Goal: Task Accomplishment & Management: Use online tool/utility

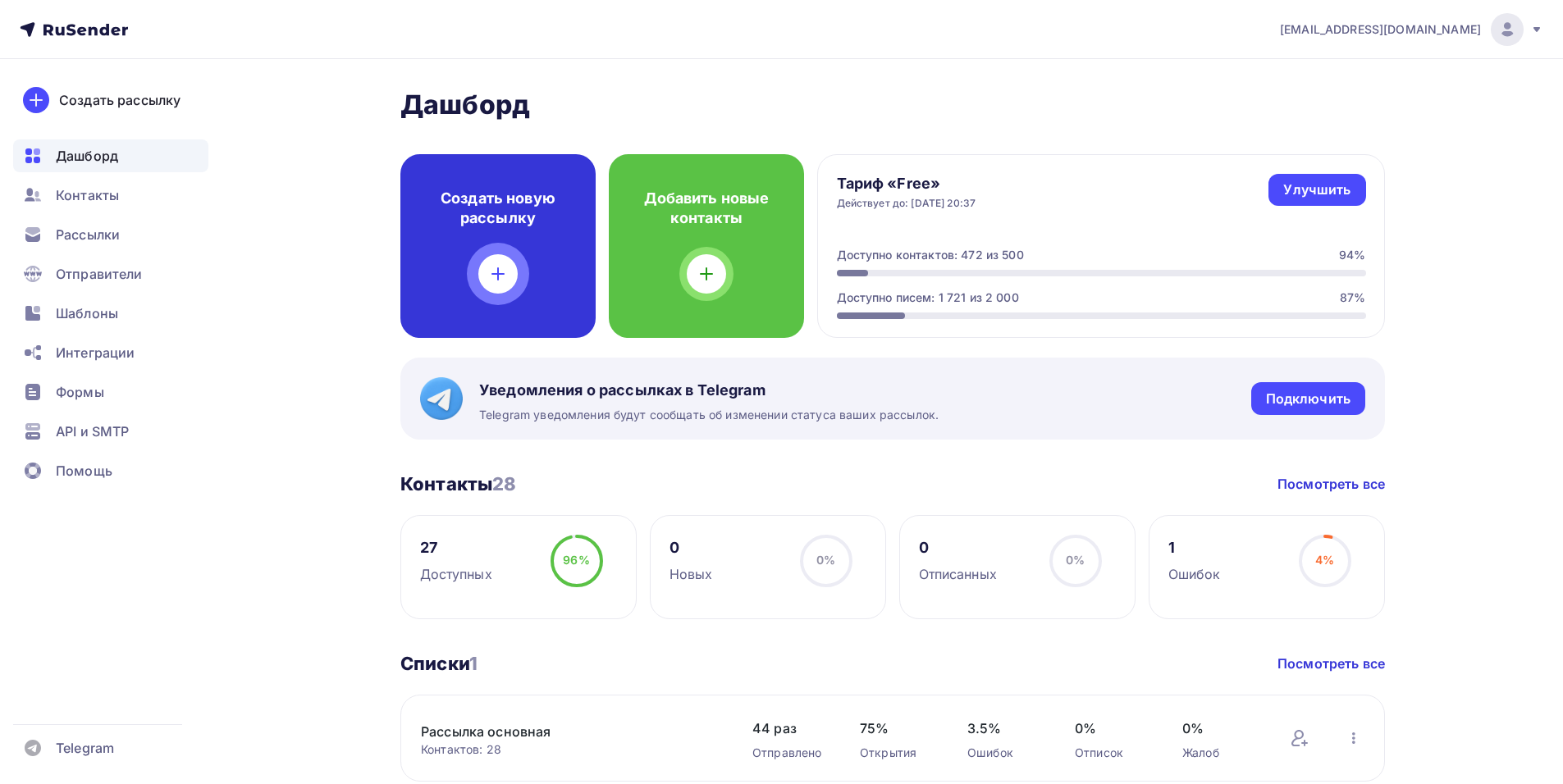
click at [453, 225] on h4 "Создать новую рассылку" at bounding box center [498, 208] width 143 height 39
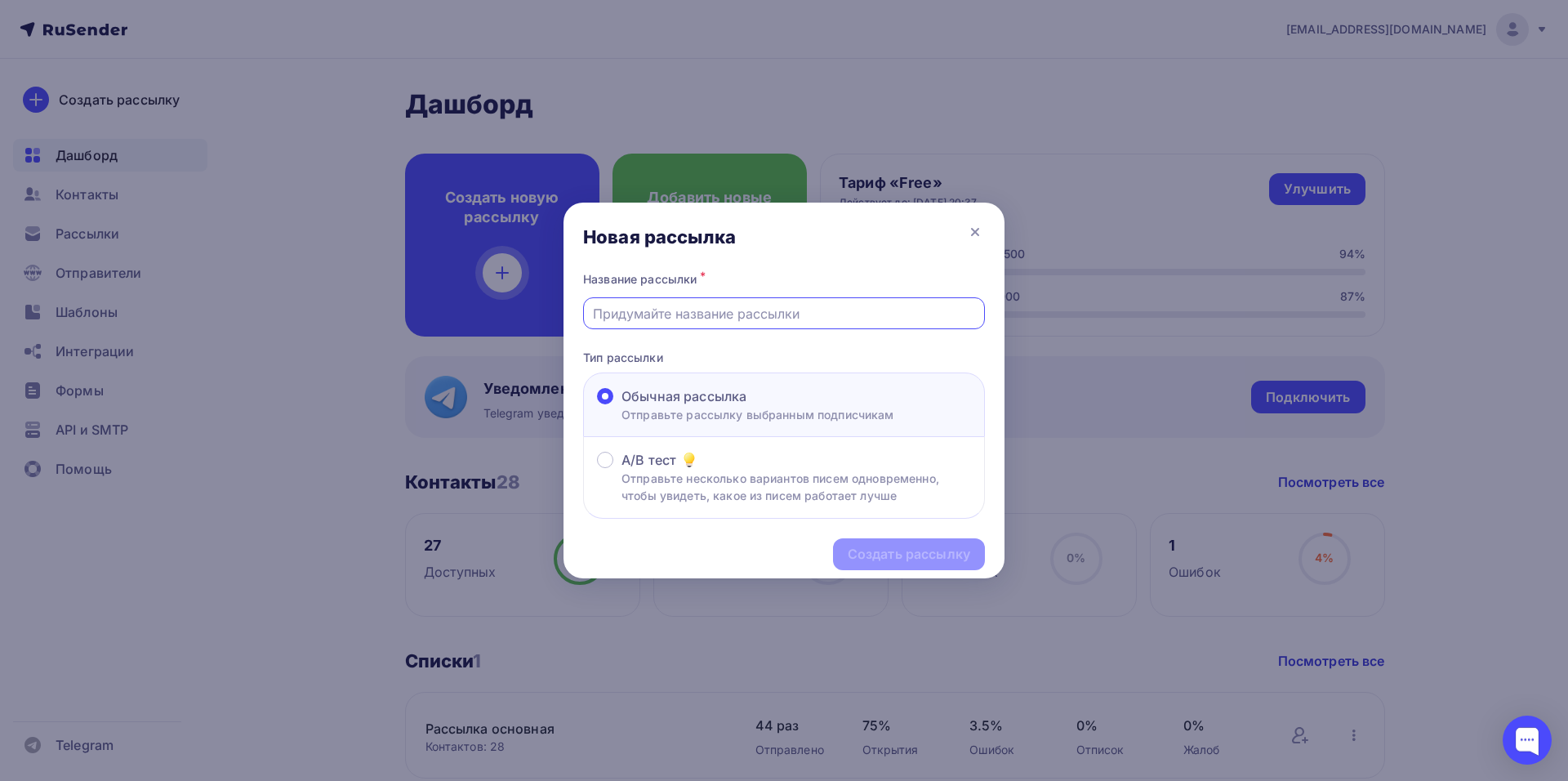
click at [653, 316] on input "text" at bounding box center [784, 314] width 383 height 20
type input "[PERSON_NAME]"
click at [922, 550] on div "Создать рассылку" at bounding box center [908, 554] width 123 height 19
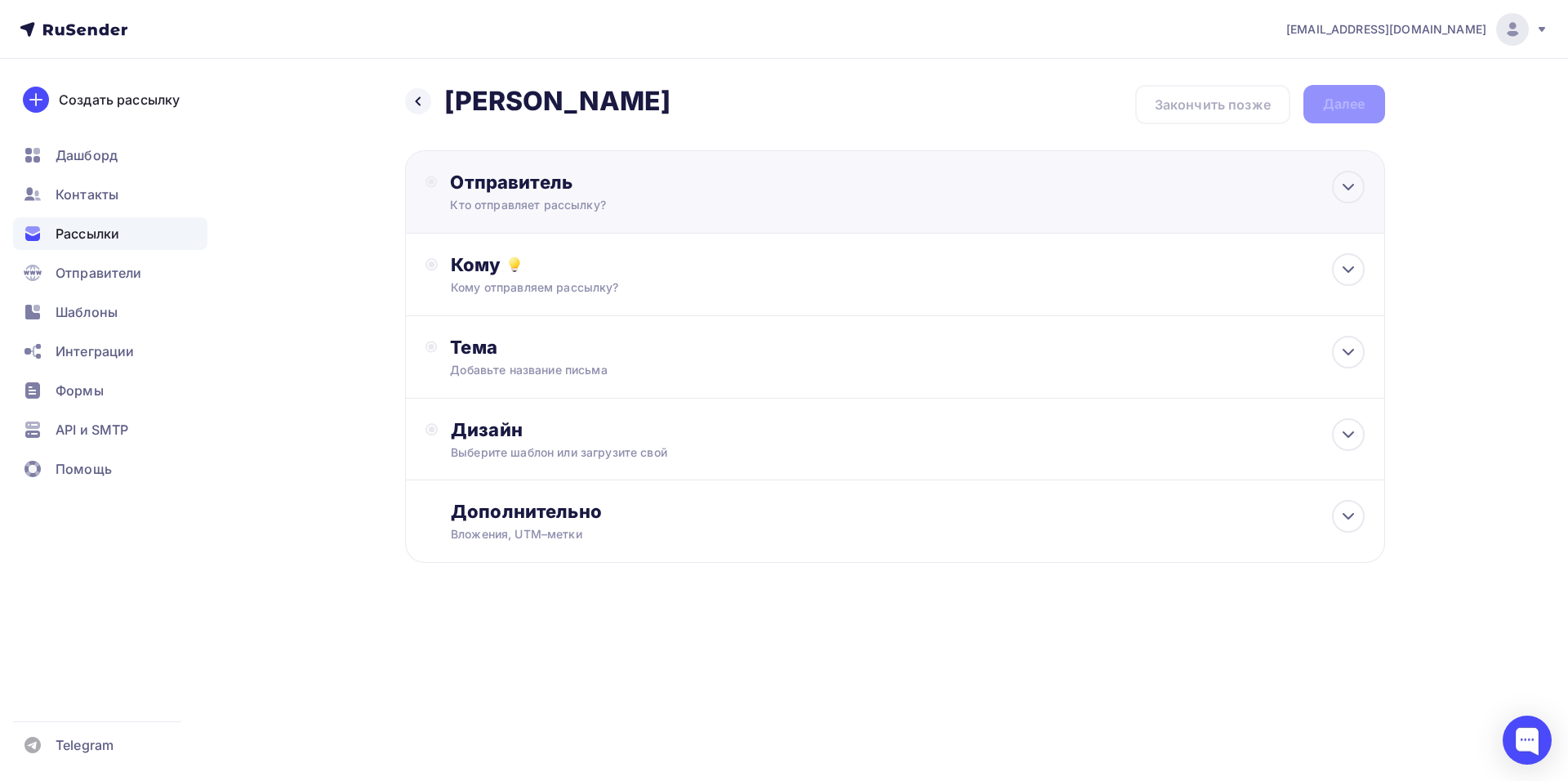
click at [517, 177] on div "Отправитель" at bounding box center [627, 182] width 354 height 23
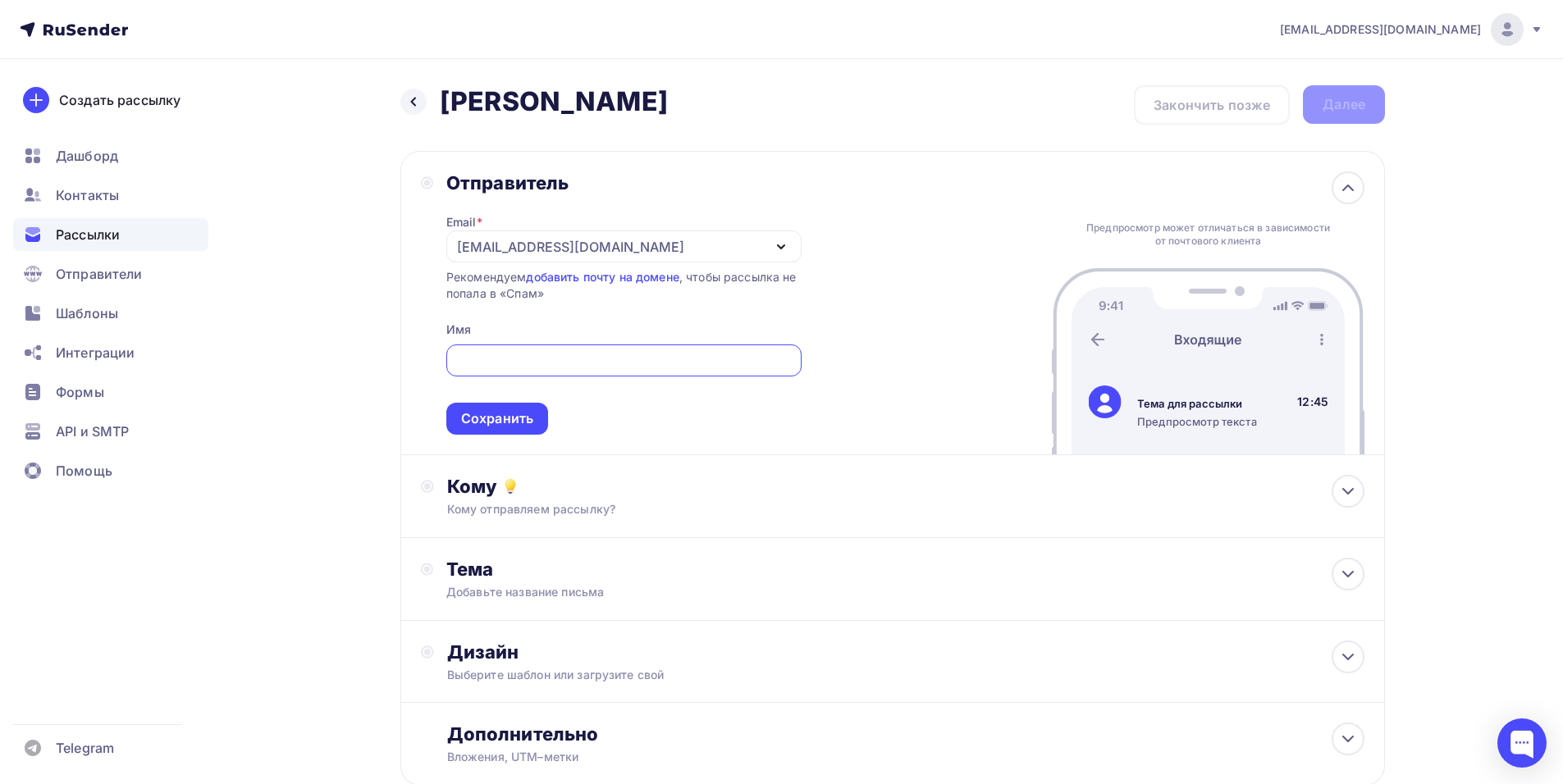
click at [487, 363] on input "text" at bounding box center [623, 360] width 337 height 20
type input "[PERSON_NAME]"
click at [494, 413] on div "Сохранить" at bounding box center [497, 418] width 72 height 19
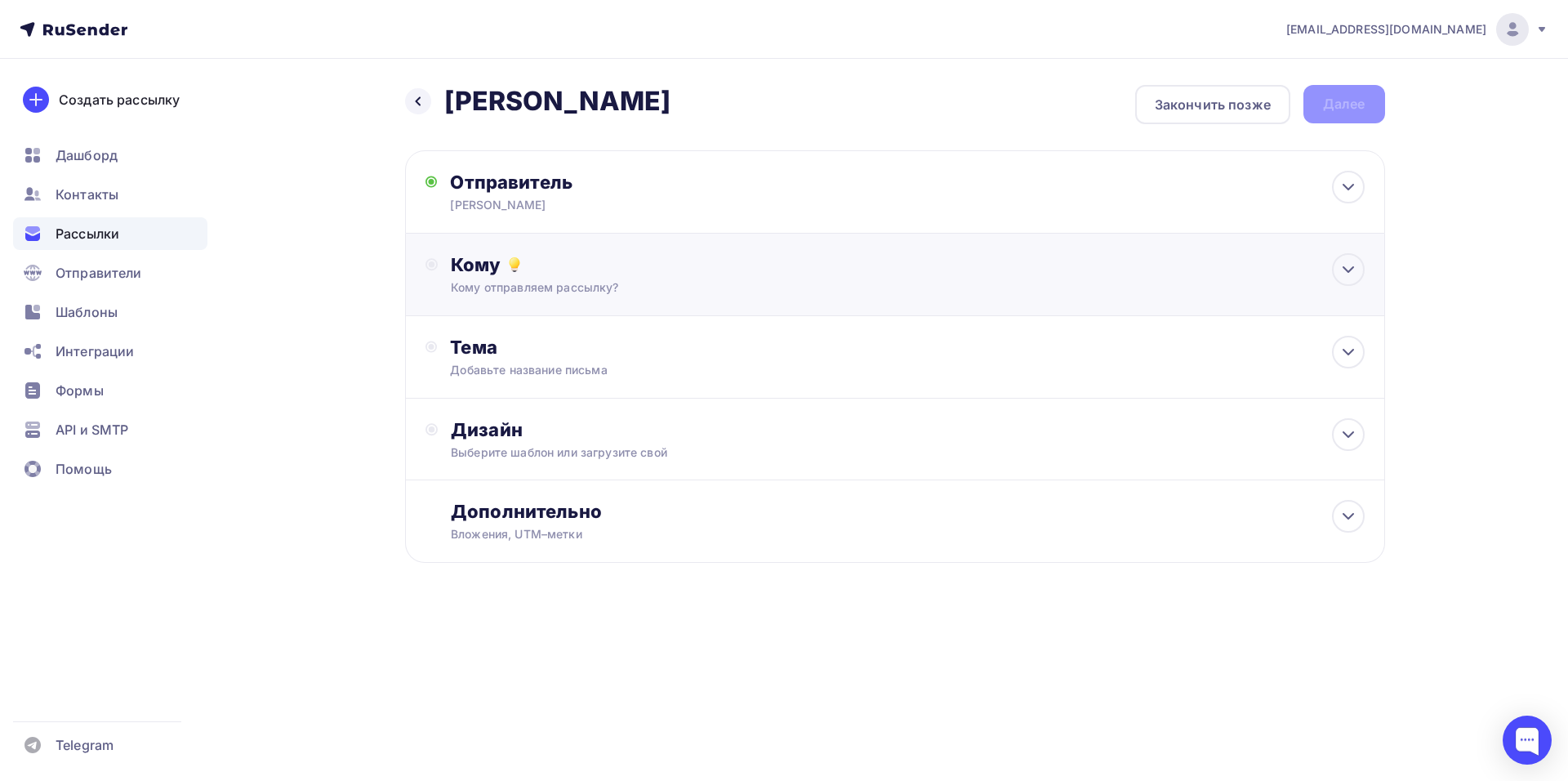
click at [473, 268] on div "Кому" at bounding box center [906, 264] width 913 height 23
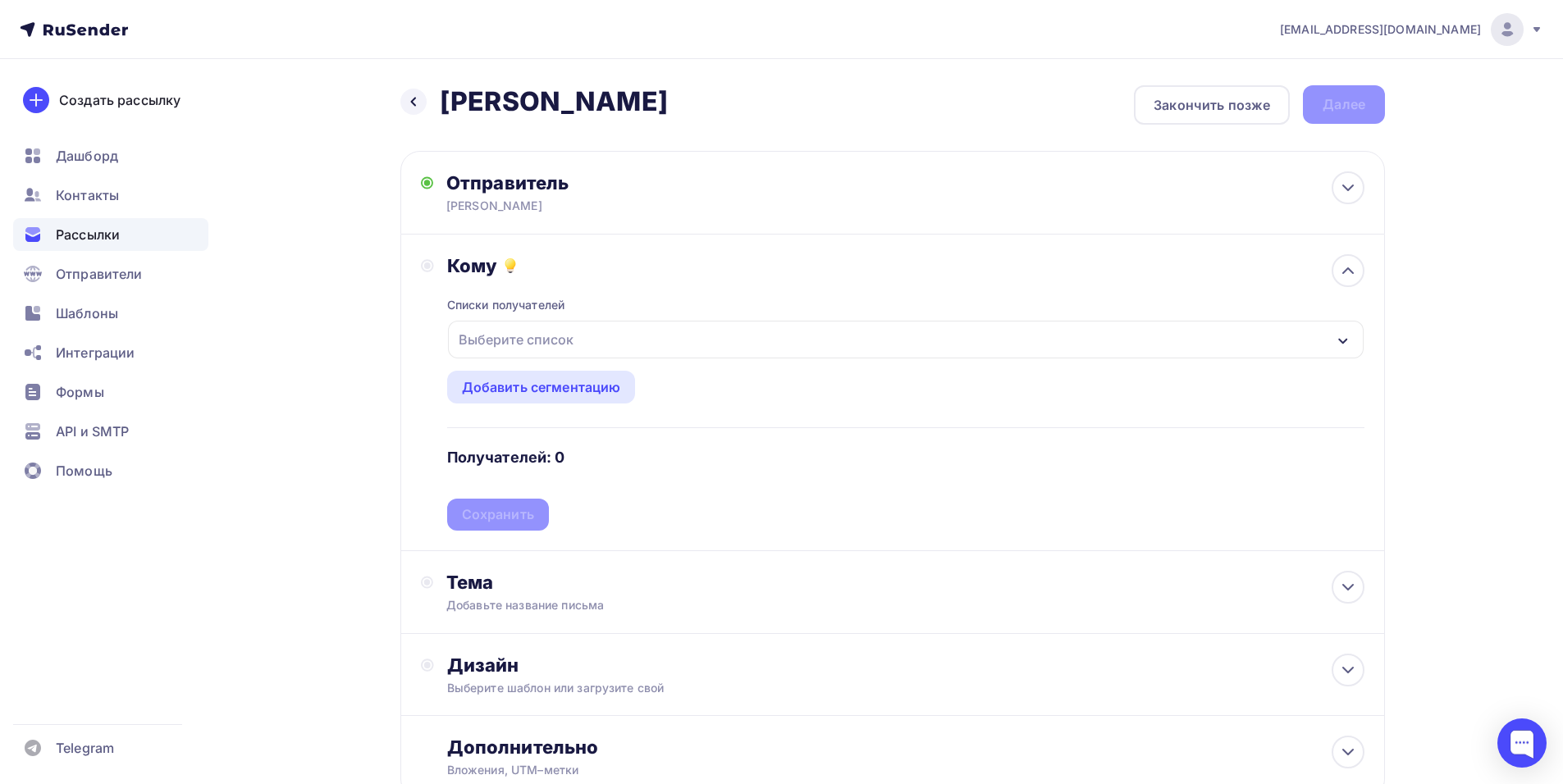
click at [504, 338] on div "Выберите список" at bounding box center [517, 340] width 128 height 30
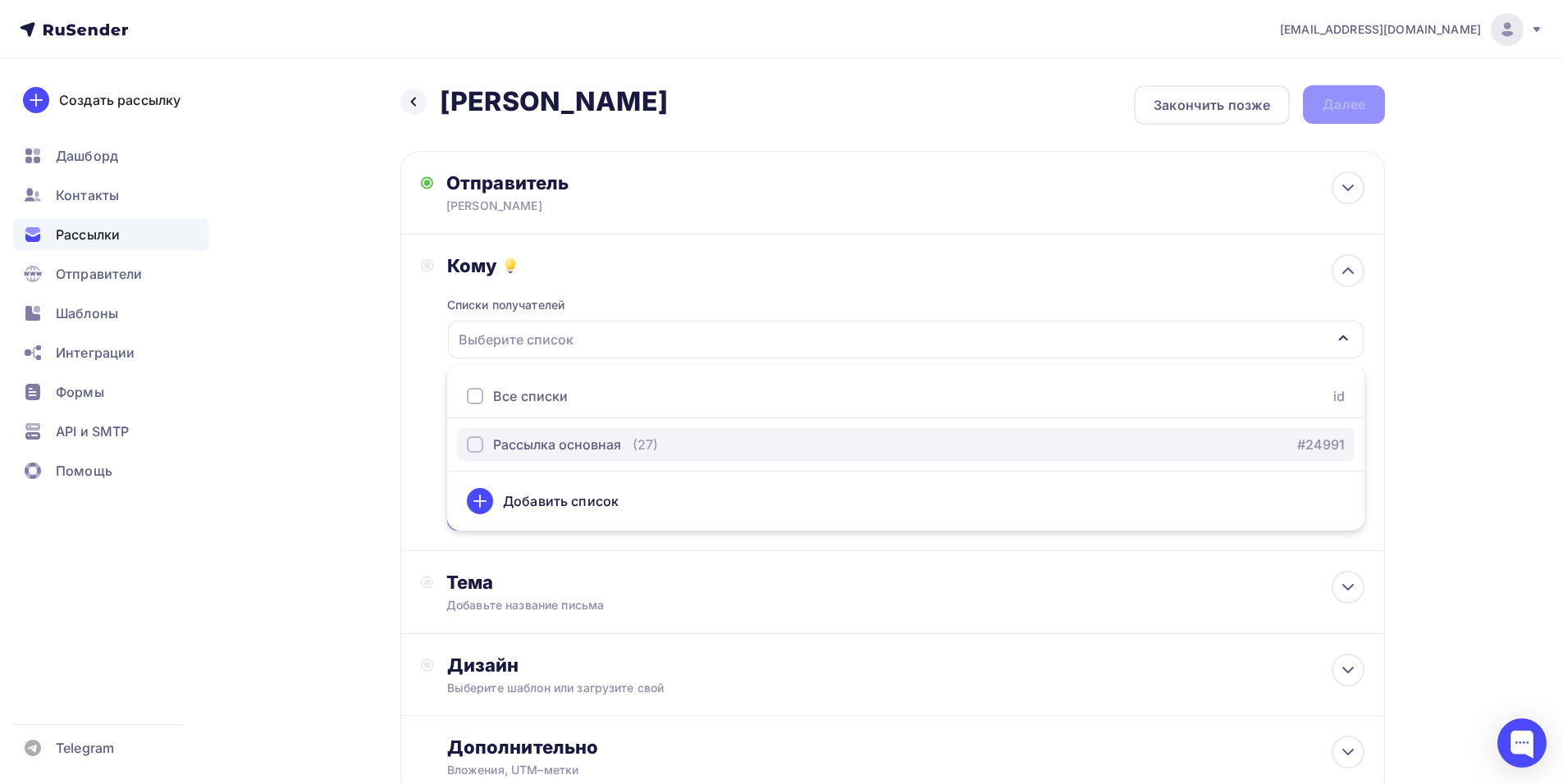
click at [530, 440] on div "Рассылка основная" at bounding box center [557, 444] width 128 height 20
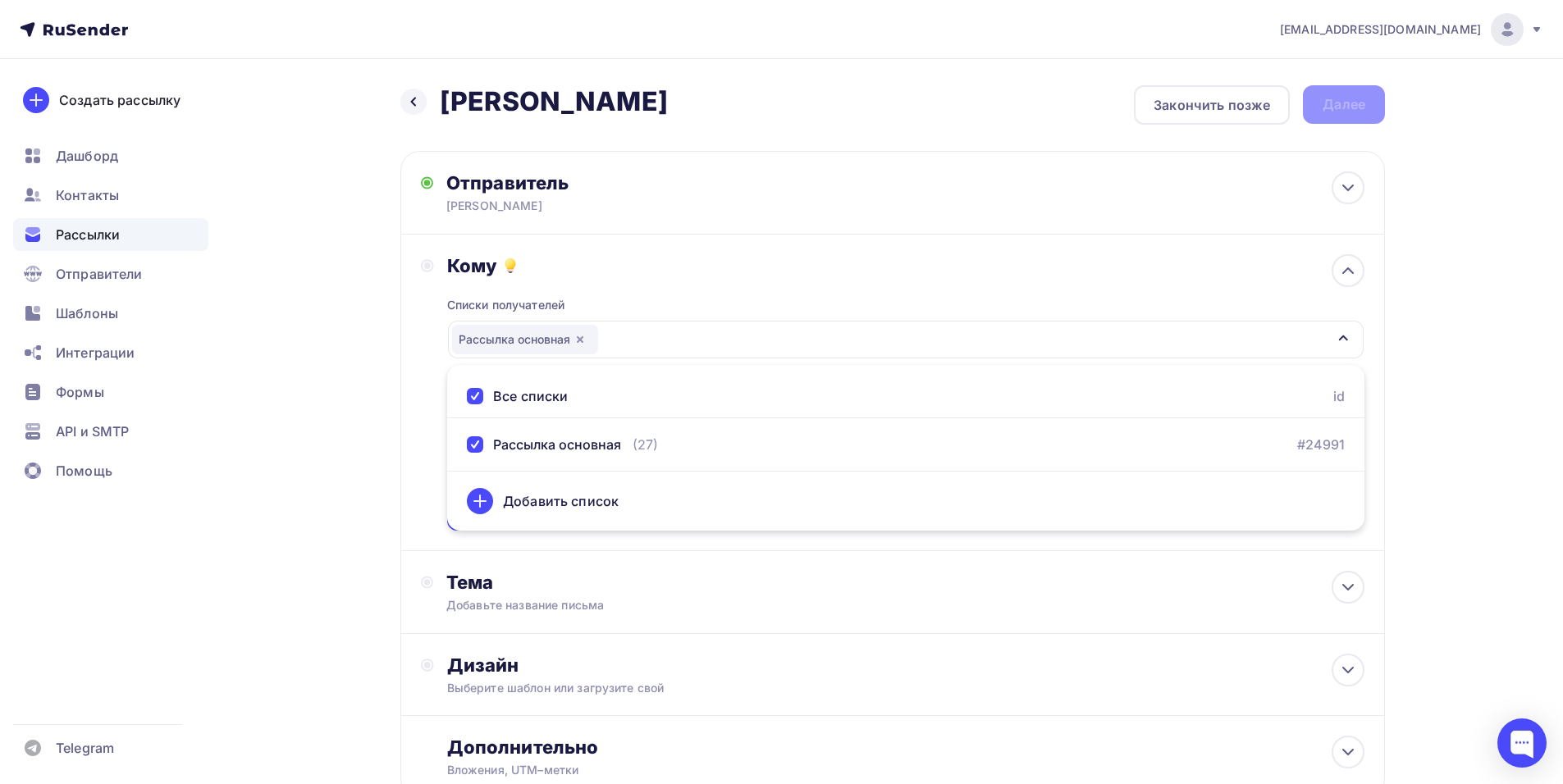
click at [424, 433] on div "Кому Списки получателей Рассылка основная Все списки id Рассылка основная (27) …" at bounding box center [892, 392] width 944 height 276
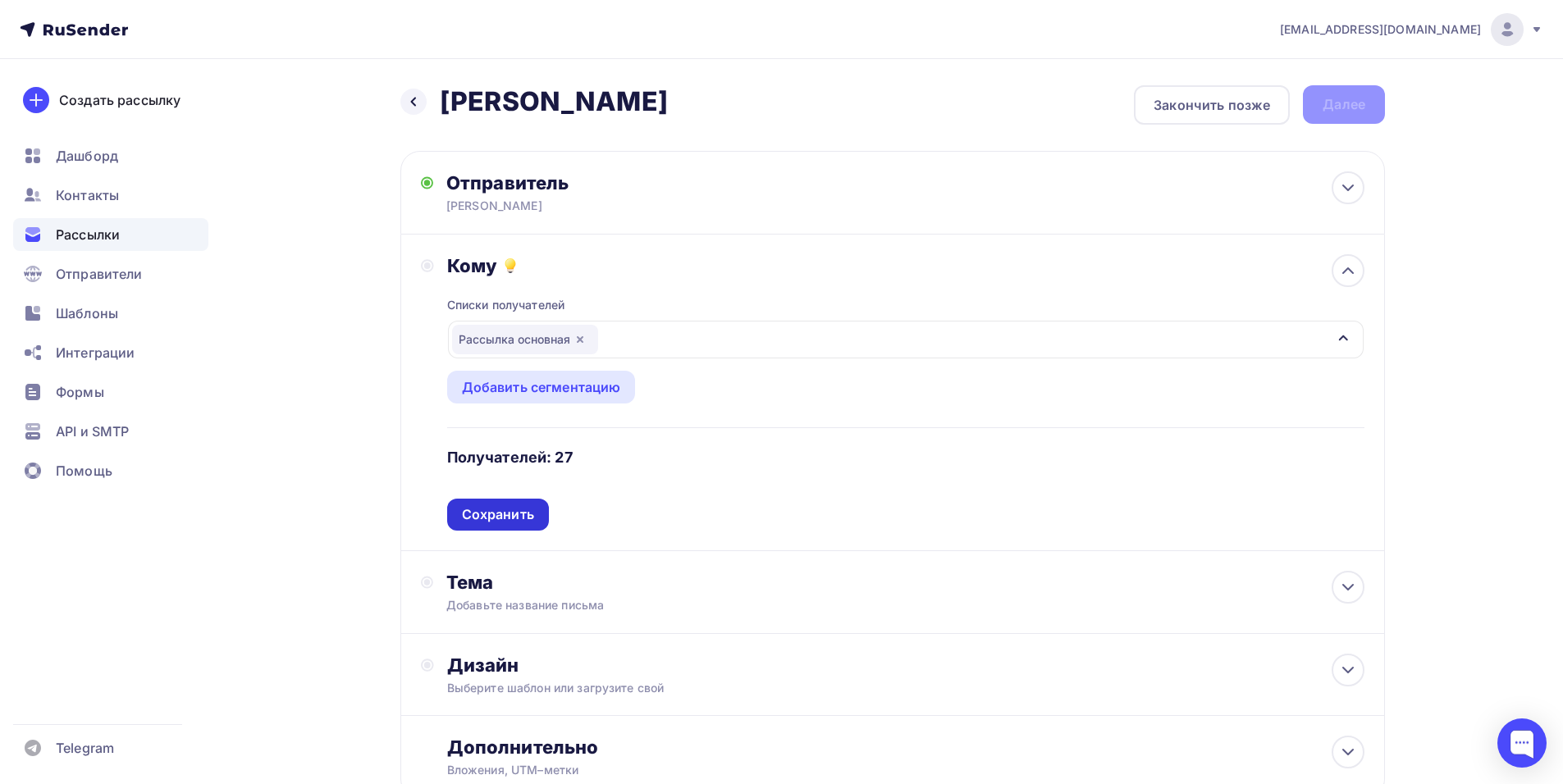
click at [516, 512] on div "Сохранить" at bounding box center [498, 514] width 72 height 19
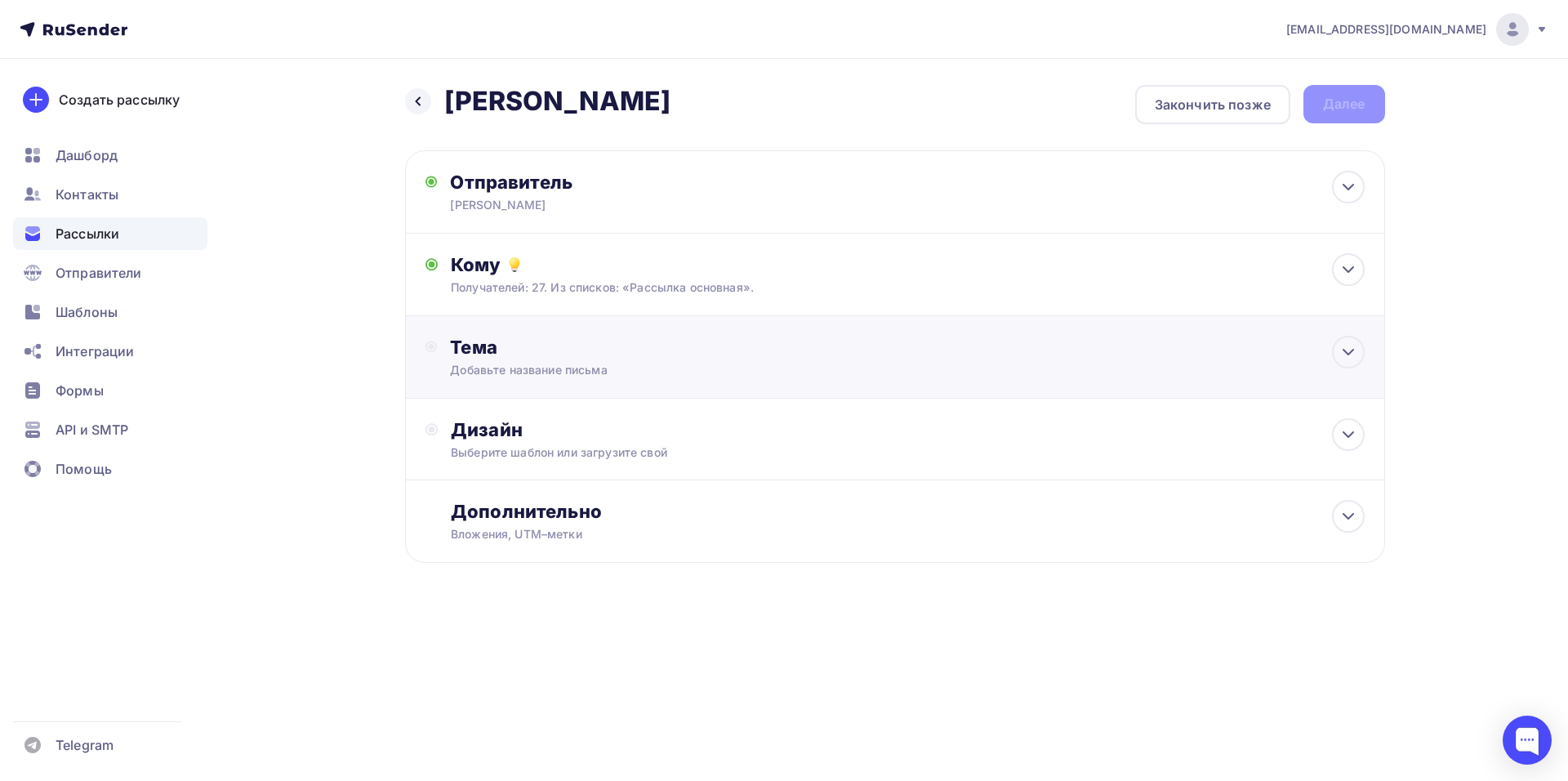
click at [492, 359] on div "Тема Добавьте название письма Тема * Рекомендуем использовать не более 150 симв…" at bounding box center [611, 356] width 322 height 42
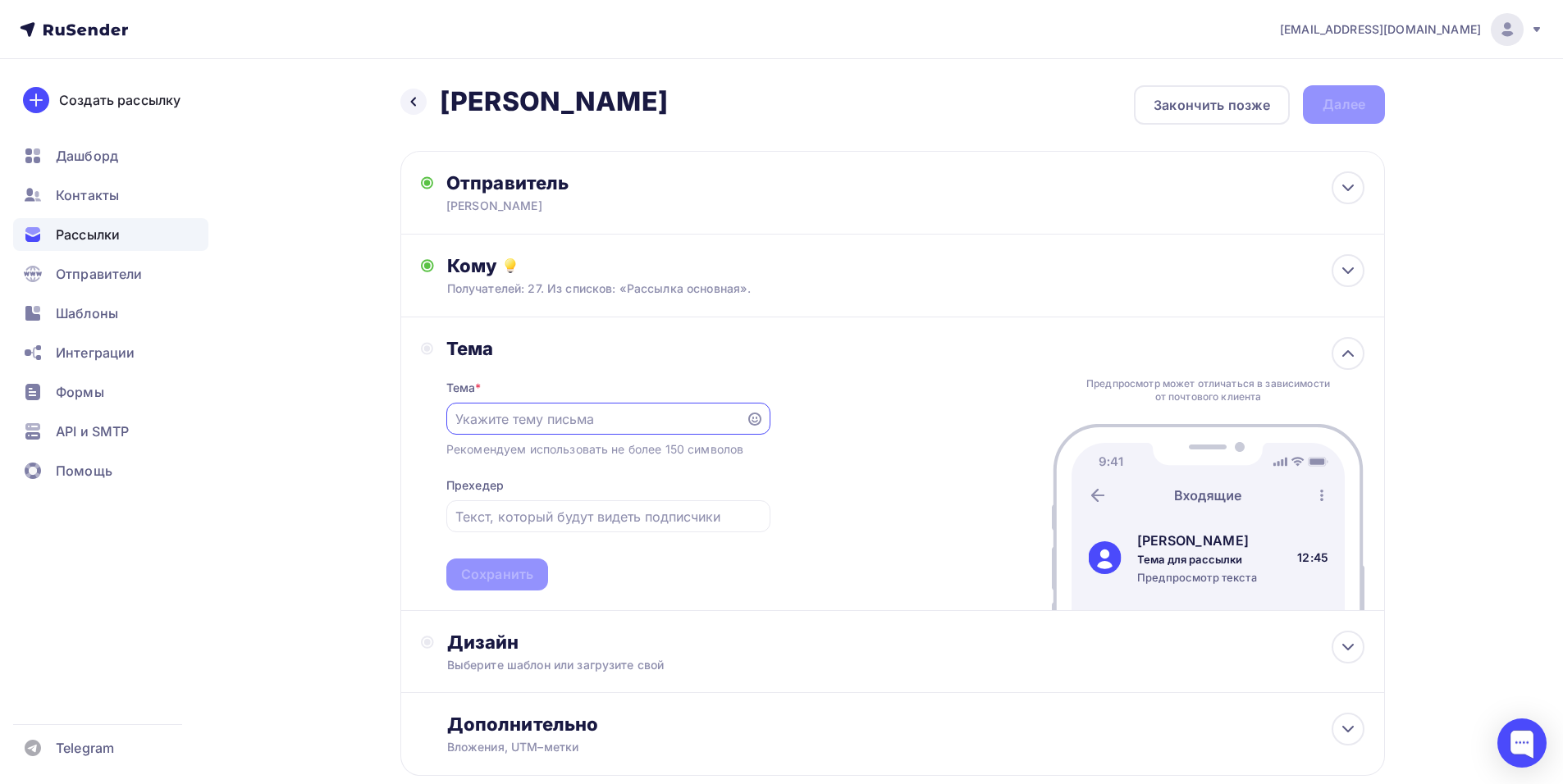
click at [509, 414] on input "text" at bounding box center [596, 419] width 281 height 20
paste input "[PERSON_NAME] на 10,10,"
type input "[PERSON_NAME] на 10,10,"
click at [522, 579] on div "Сохранить" at bounding box center [497, 574] width 72 height 19
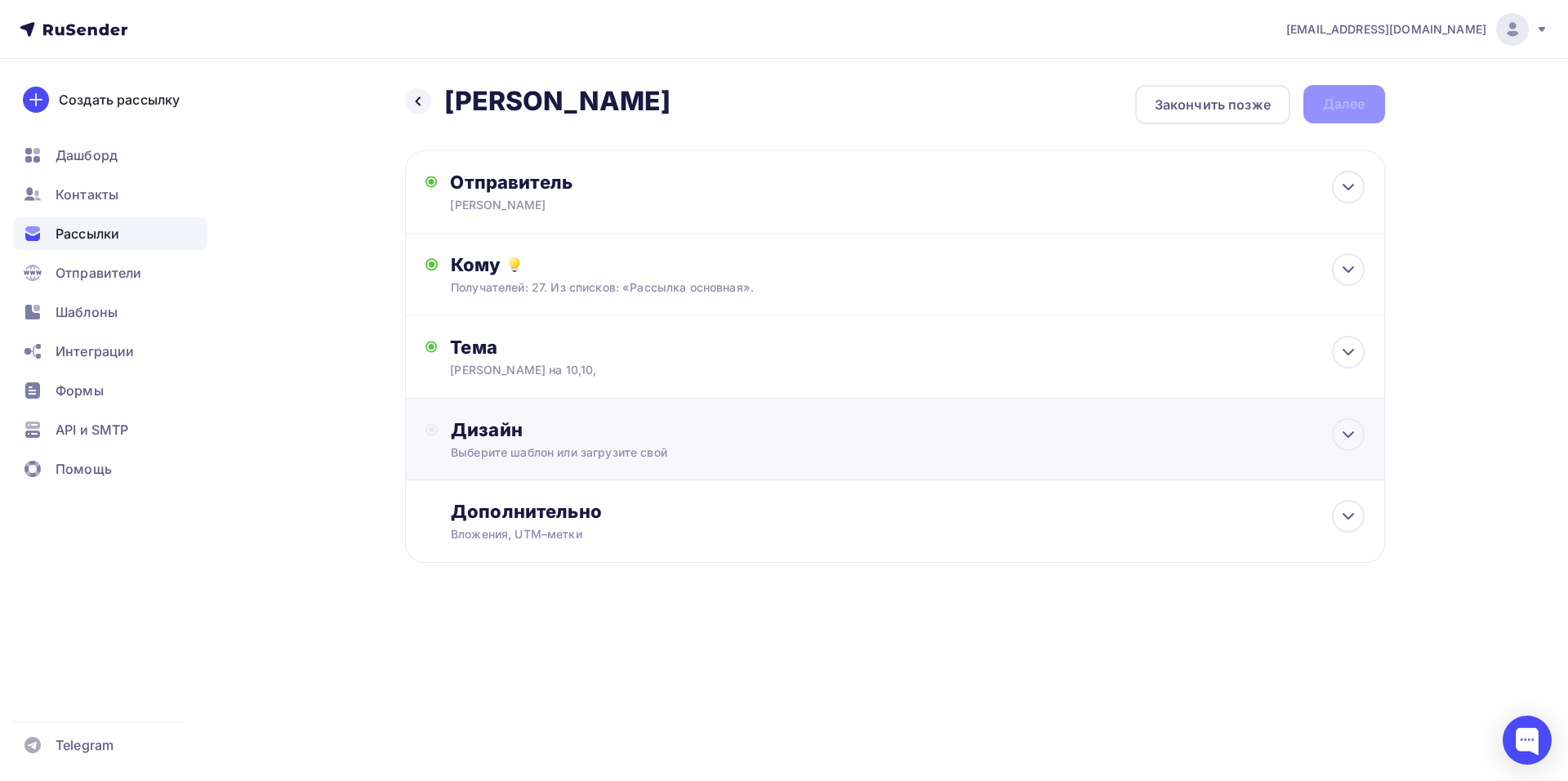
click at [518, 433] on div "Дизайн" at bounding box center [906, 429] width 913 height 23
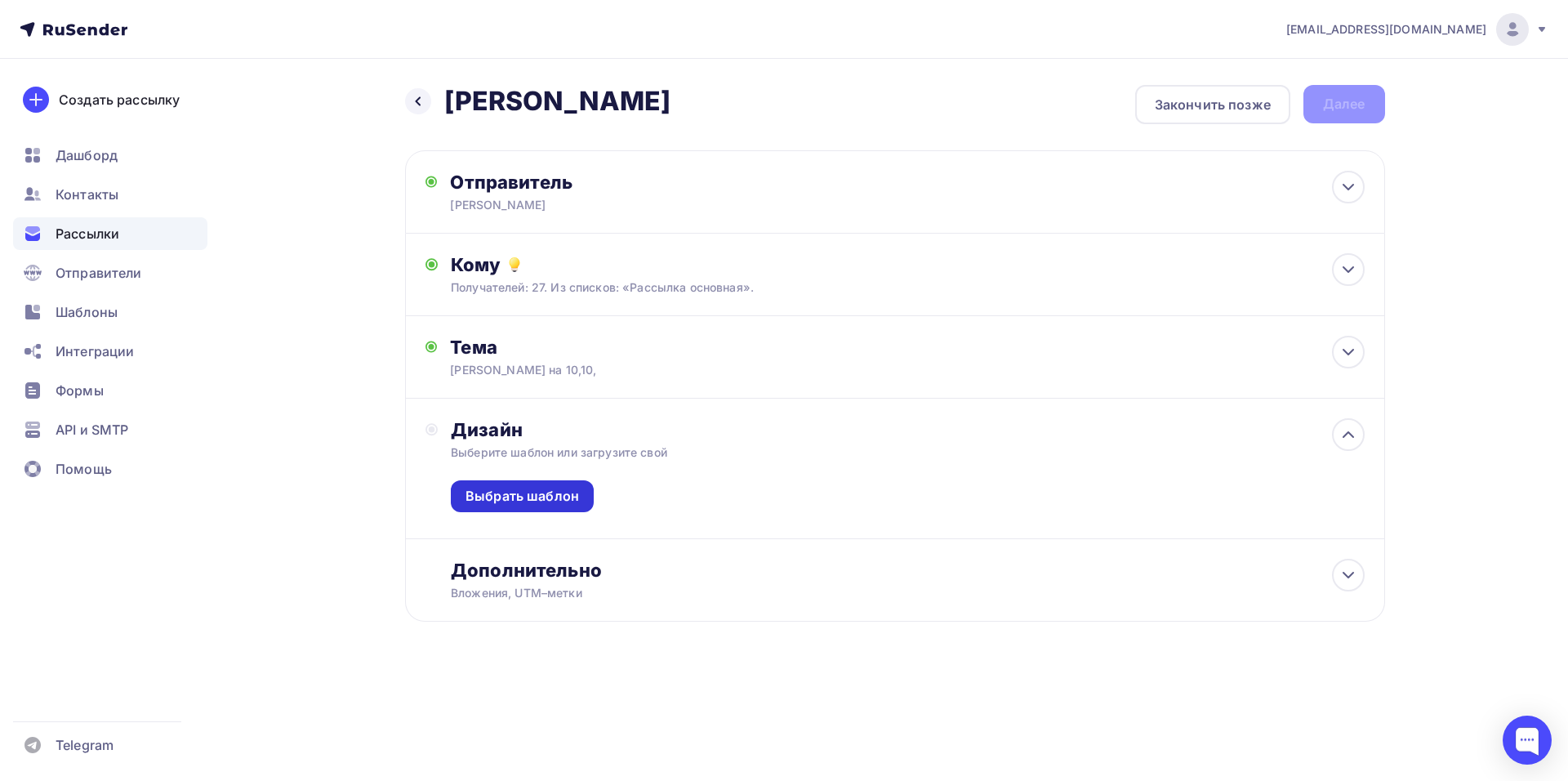
click at [523, 501] on div "Выбрать шаблон" at bounding box center [521, 496] width 113 height 19
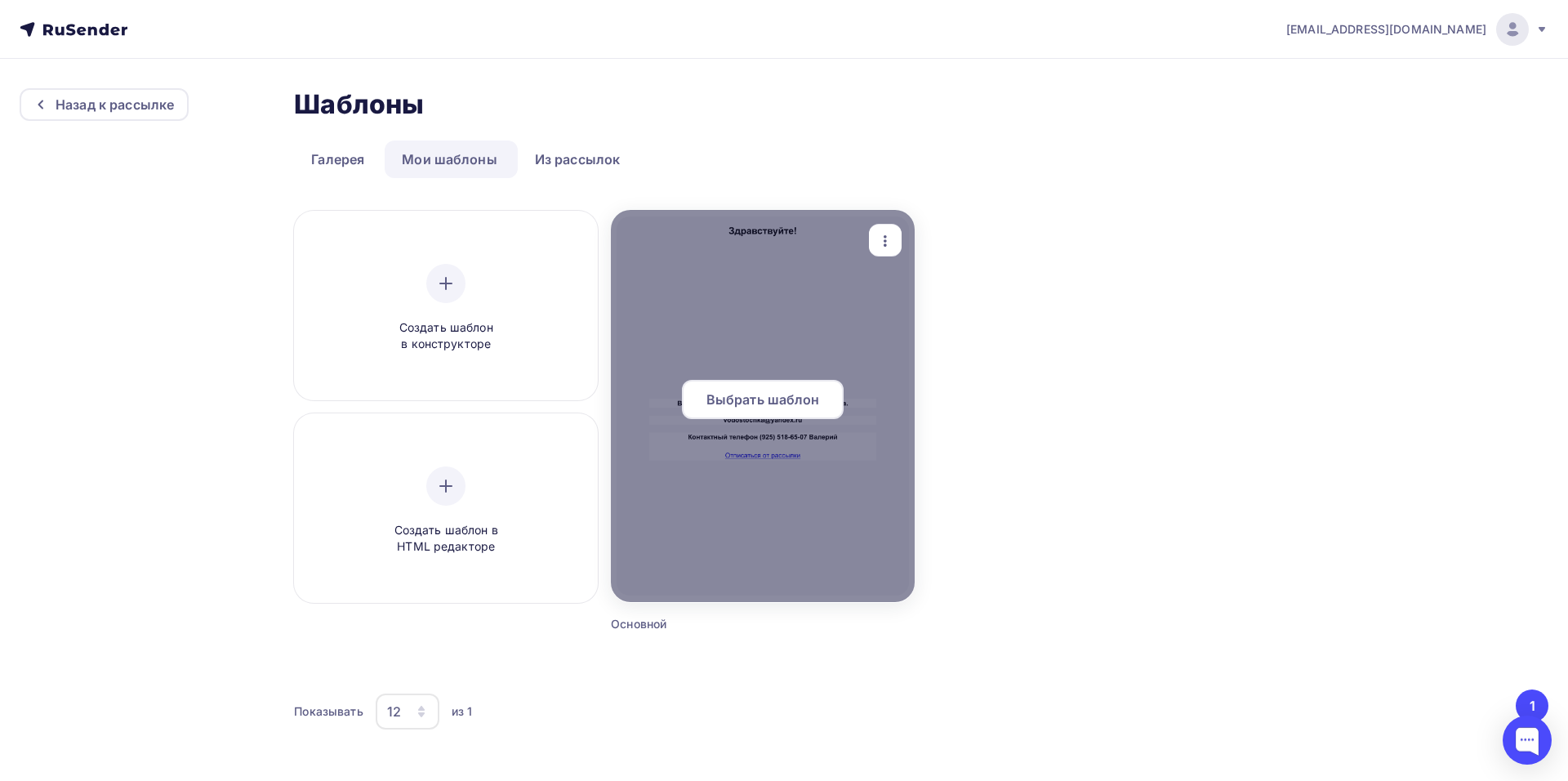
click at [738, 374] on div at bounding box center [762, 405] width 304 height 392
click at [774, 397] on span "Выбрать шаблон" at bounding box center [762, 399] width 113 height 20
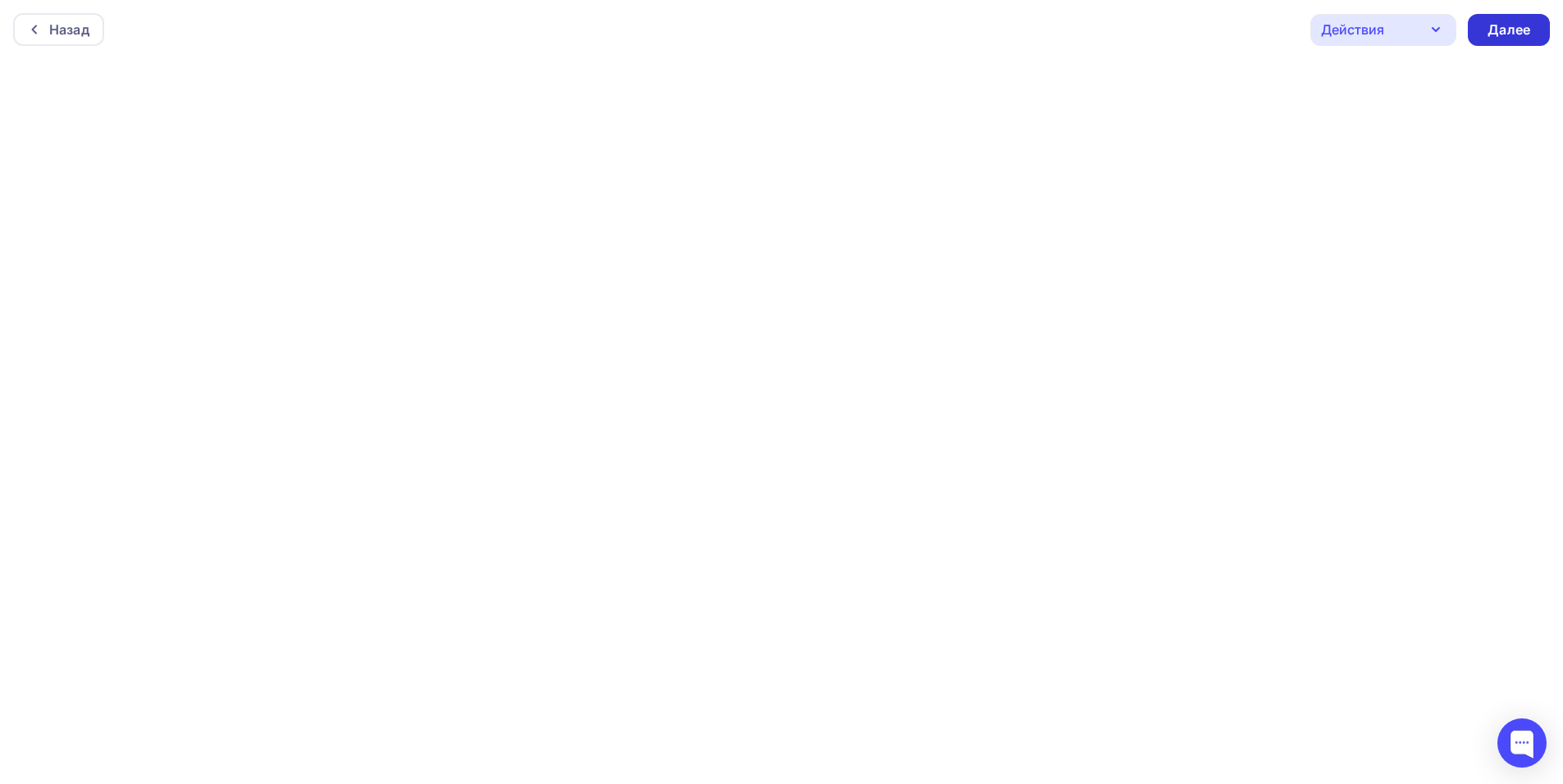
click at [1506, 29] on div "Далее" at bounding box center [1509, 30] width 42 height 19
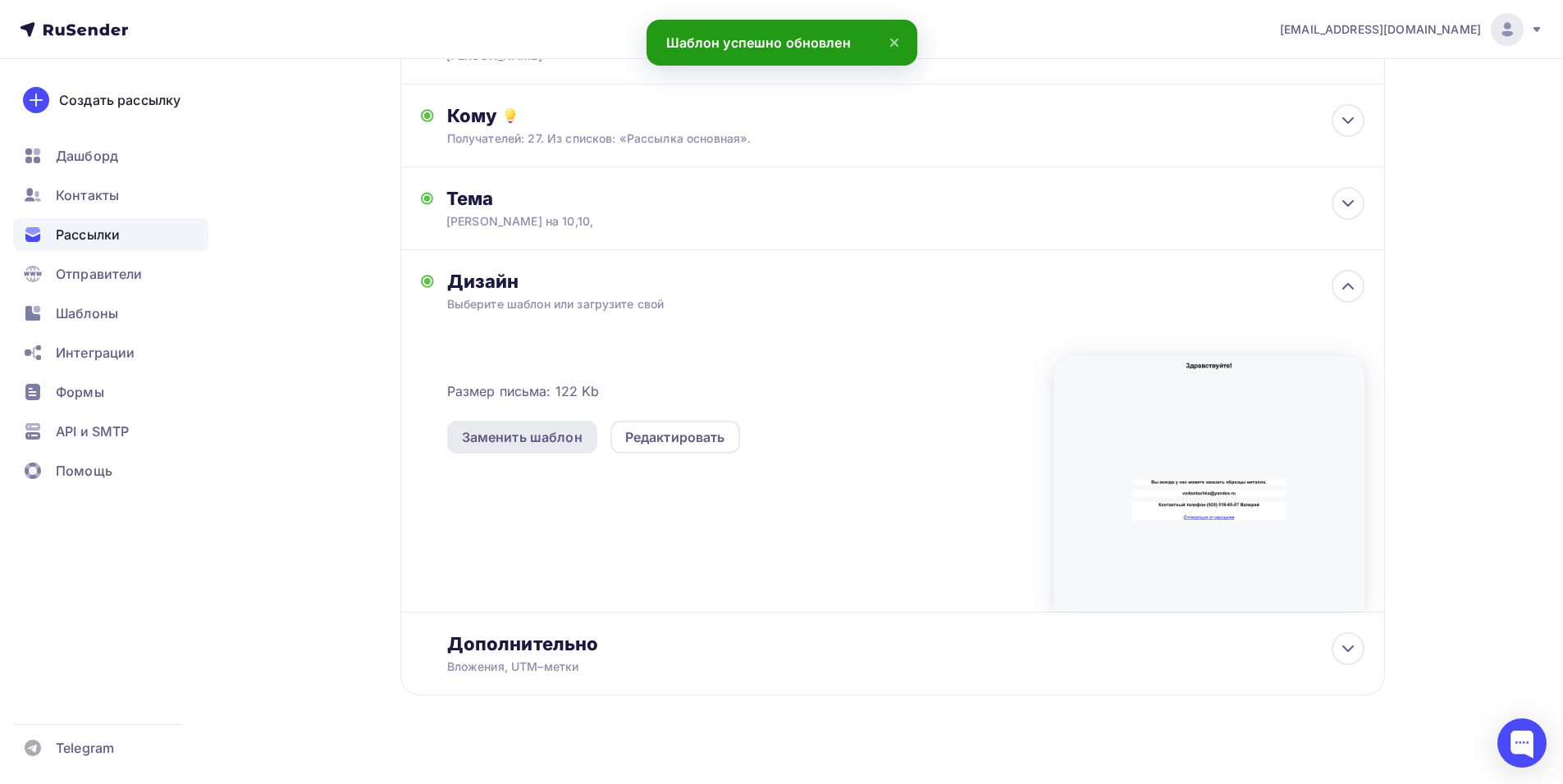
scroll to position [167, 0]
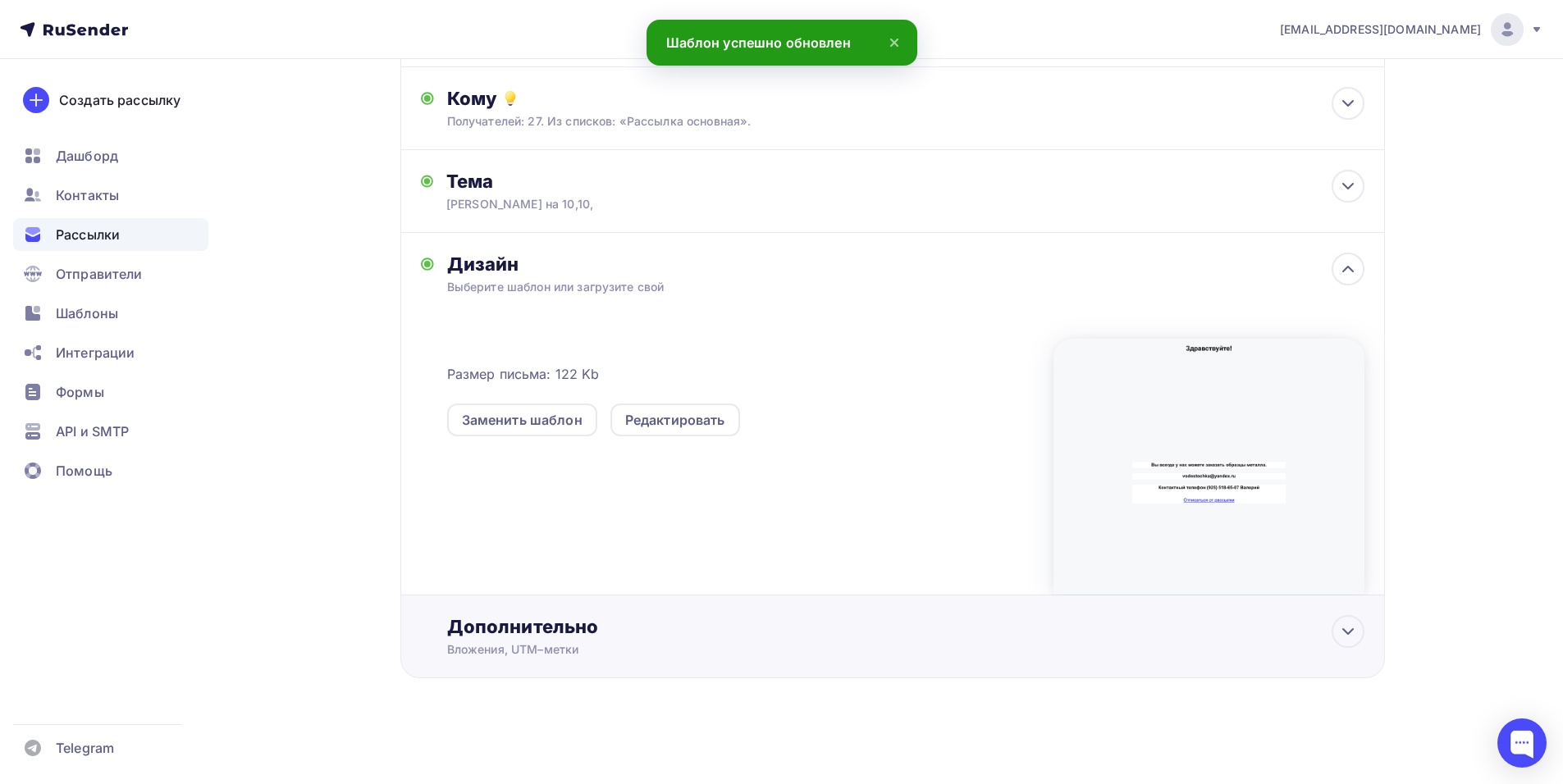
click at [522, 620] on div "Дополнительно" at bounding box center [906, 626] width 918 height 23
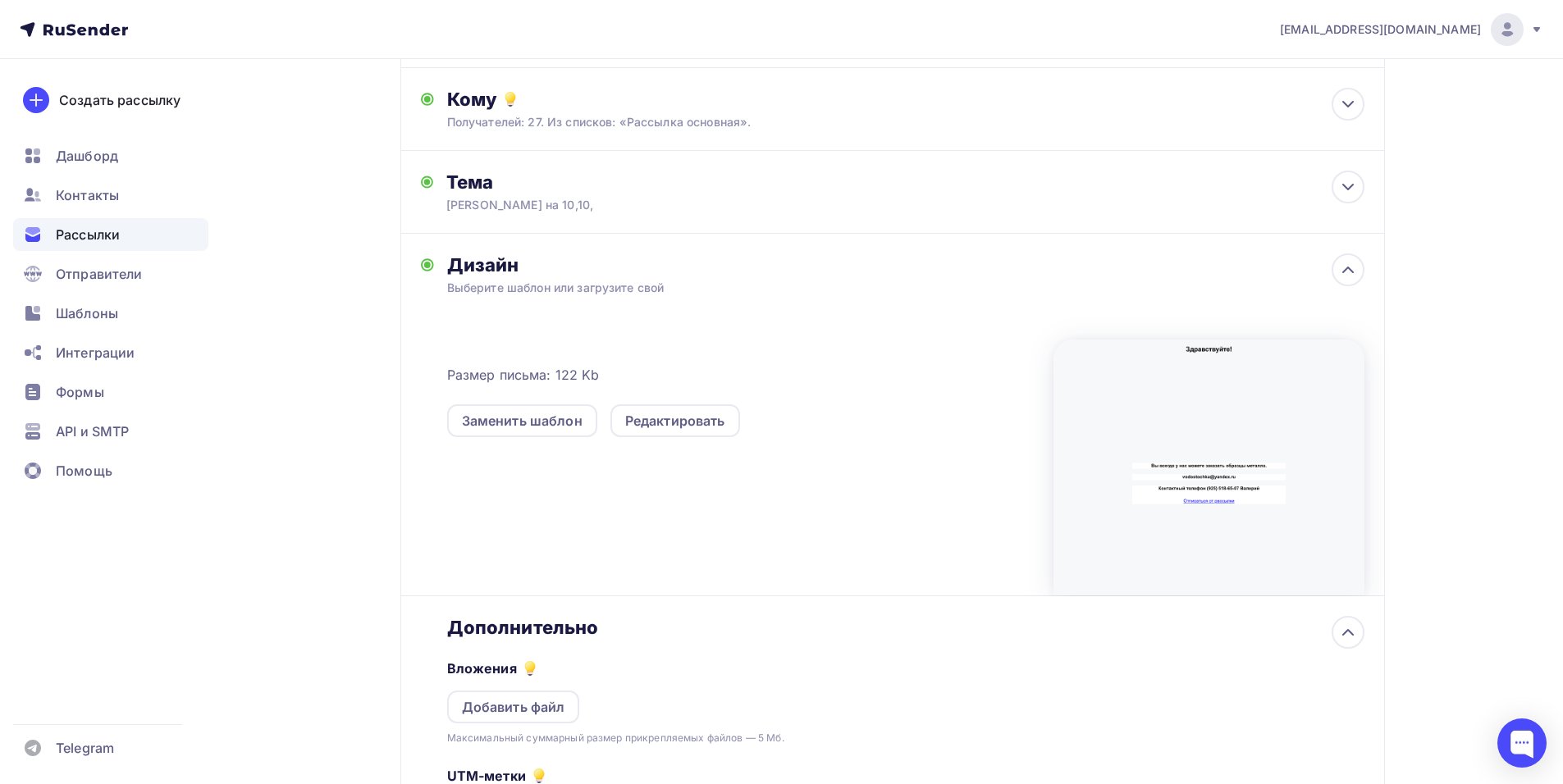
scroll to position [0, 0]
click at [523, 699] on div "Добавить файл" at bounding box center [514, 707] width 104 height 20
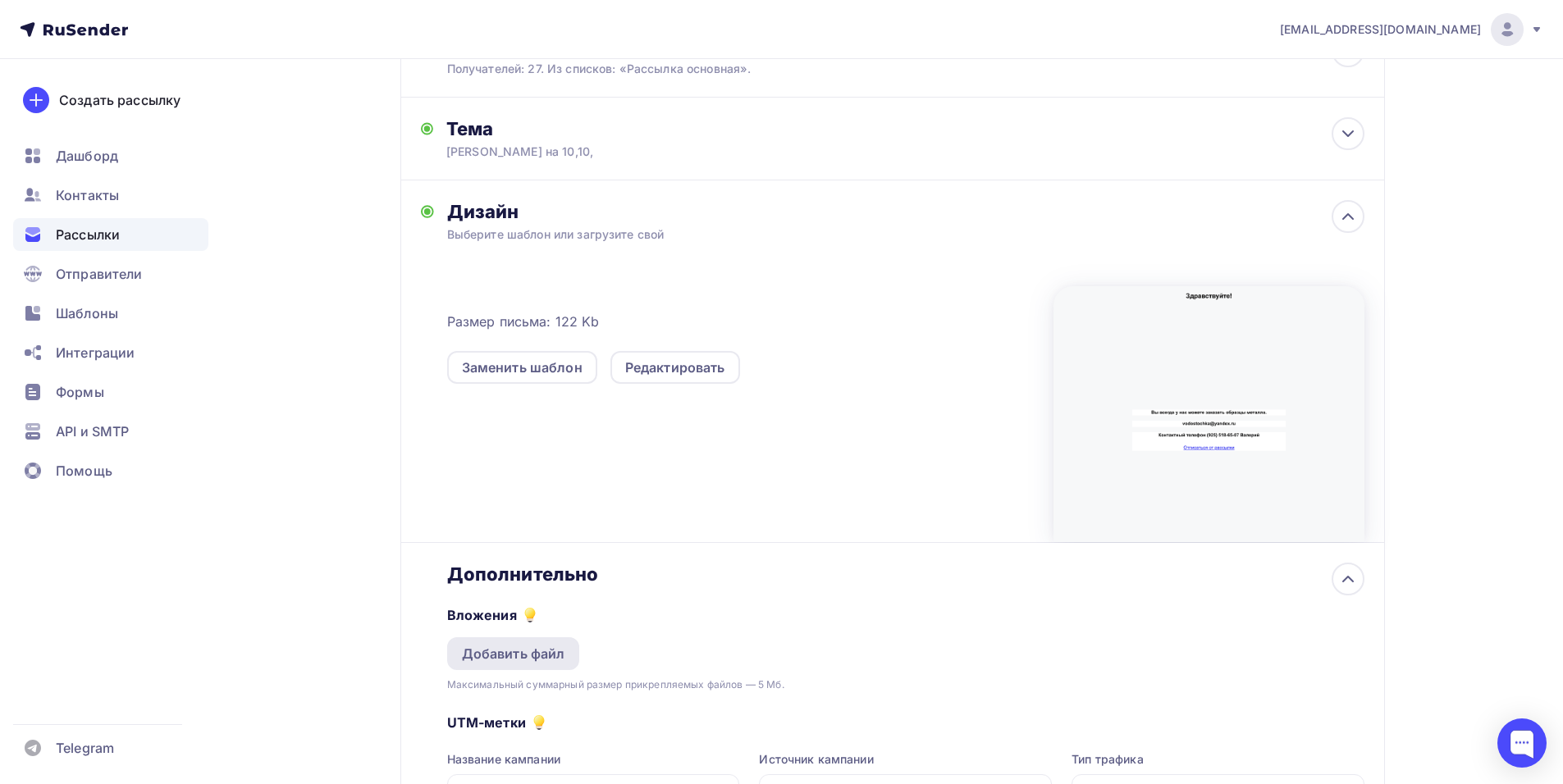
scroll to position [249, 0]
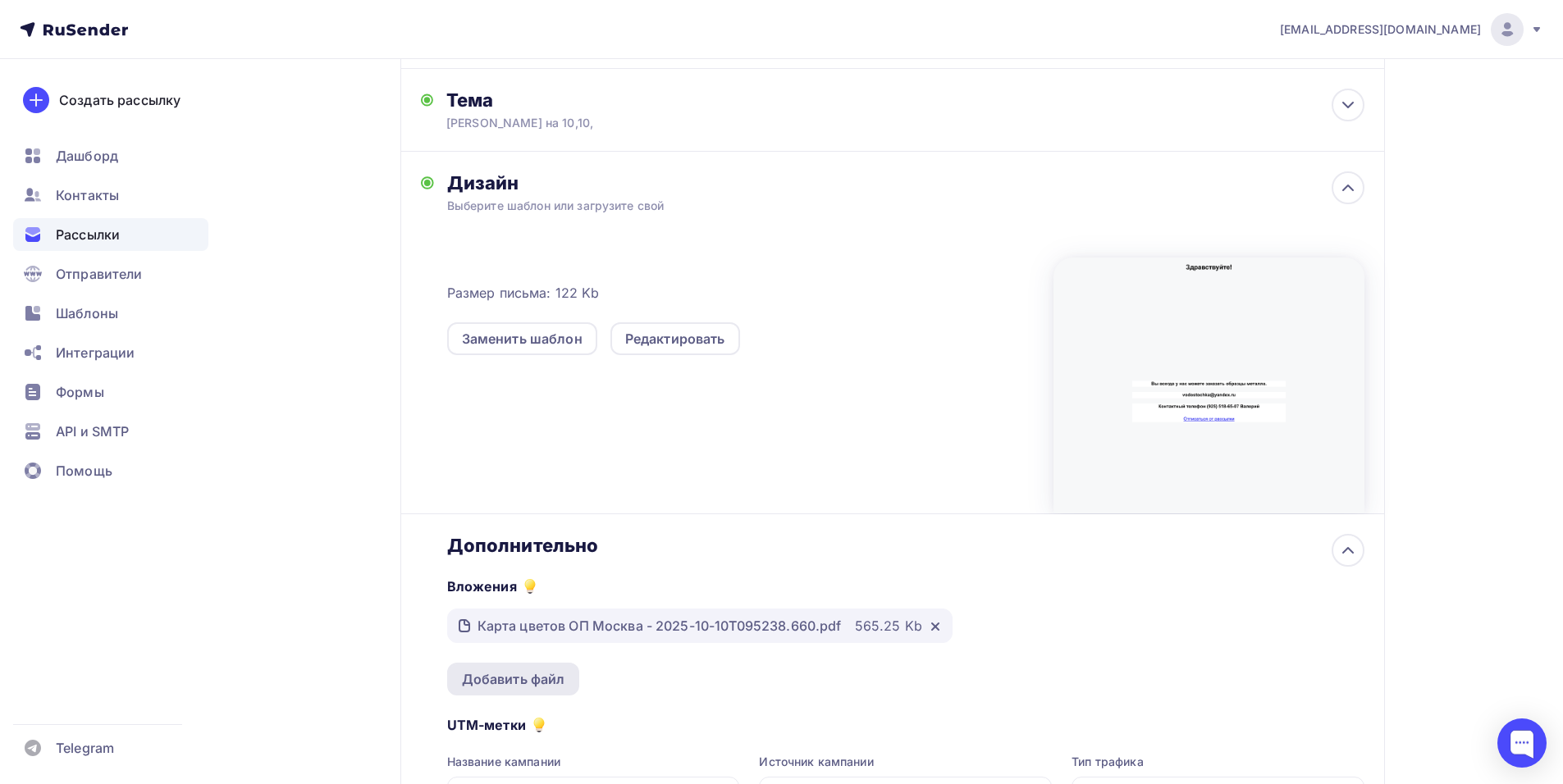
click at [513, 674] on div "Добавить файл" at bounding box center [514, 679] width 104 height 20
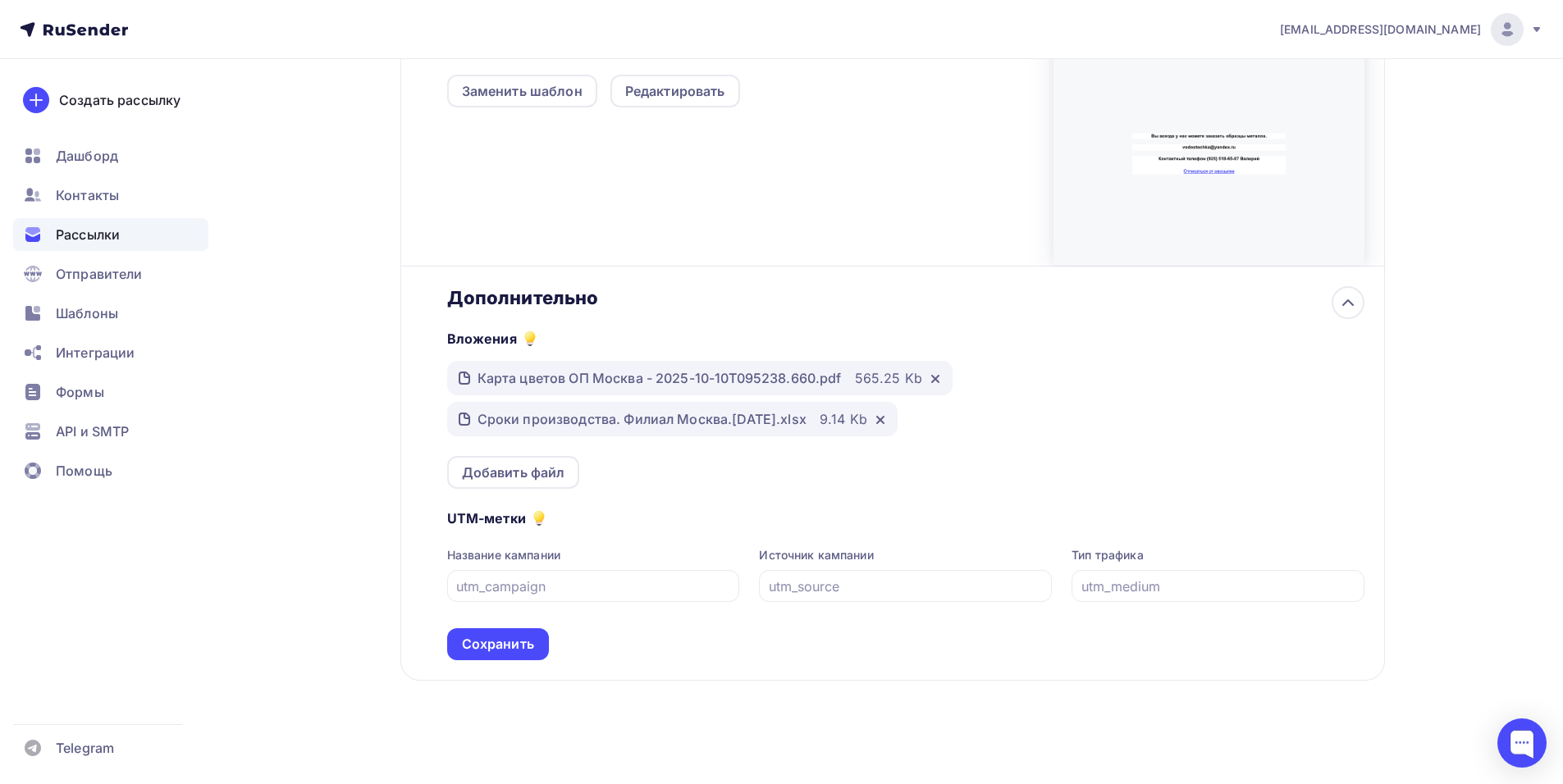
scroll to position [499, 0]
click at [511, 632] on div "Сохранить" at bounding box center [498, 642] width 102 height 32
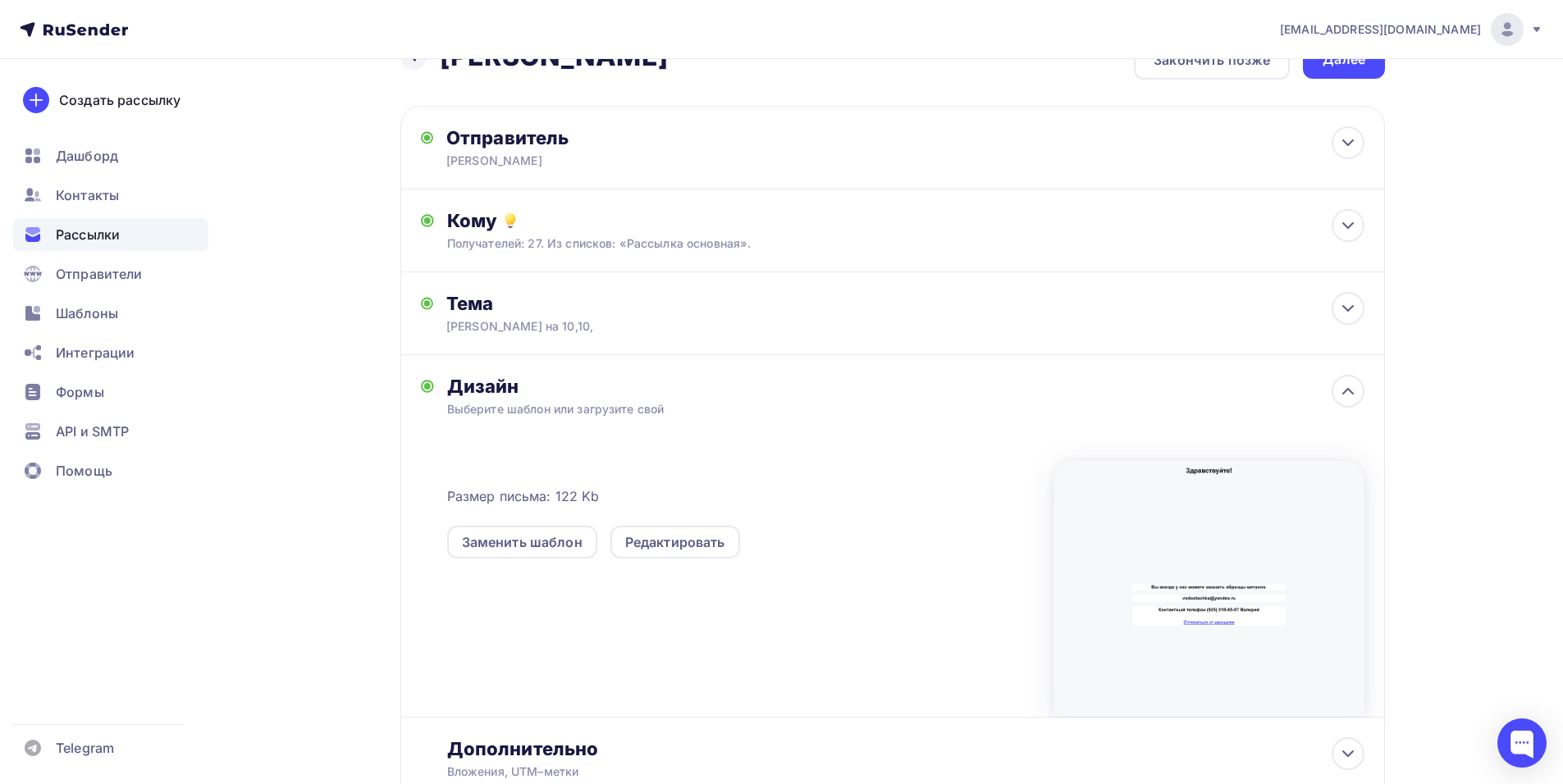
scroll to position [0, 0]
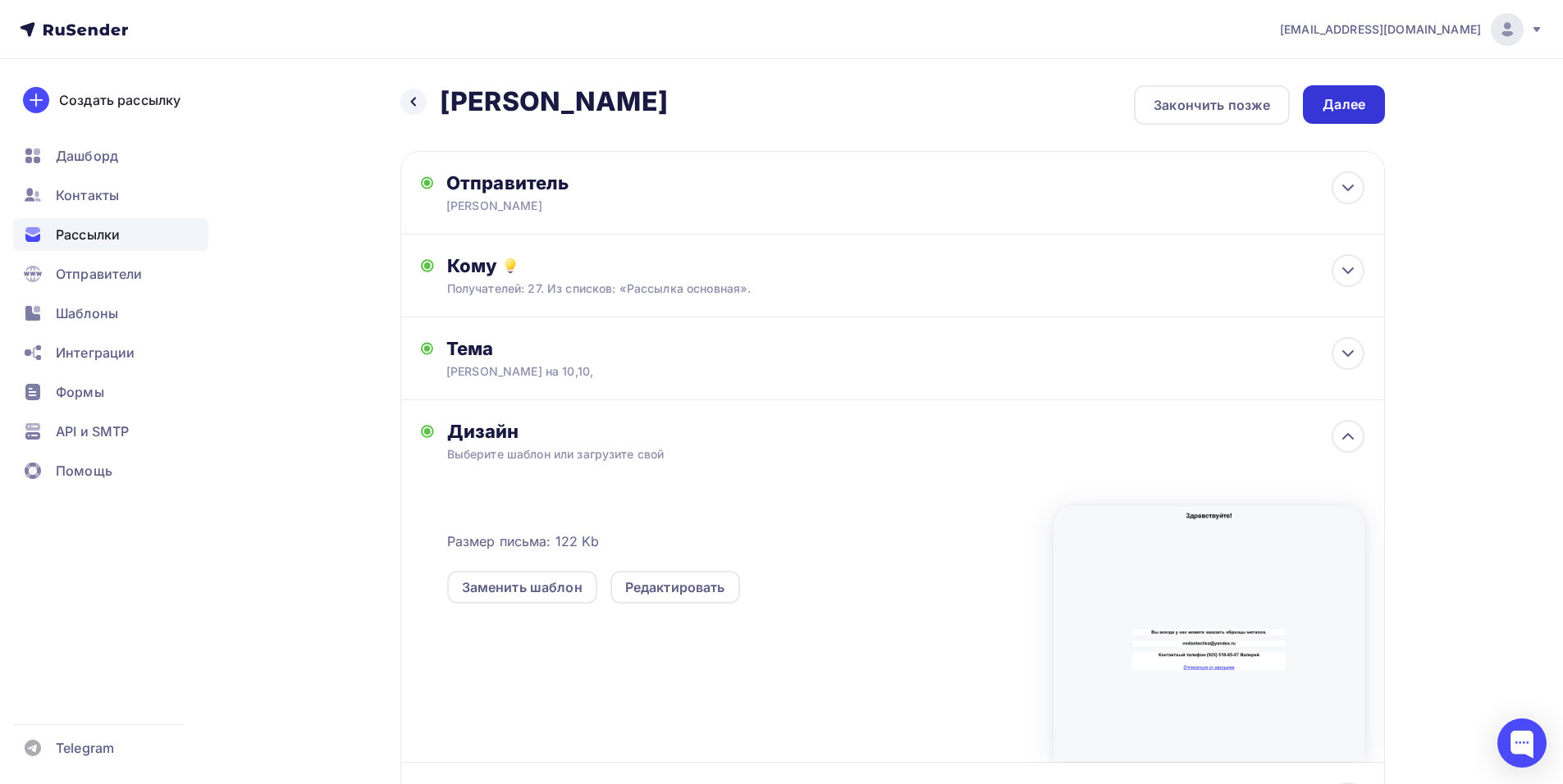
click at [1350, 101] on div "Далее" at bounding box center [1344, 104] width 42 height 19
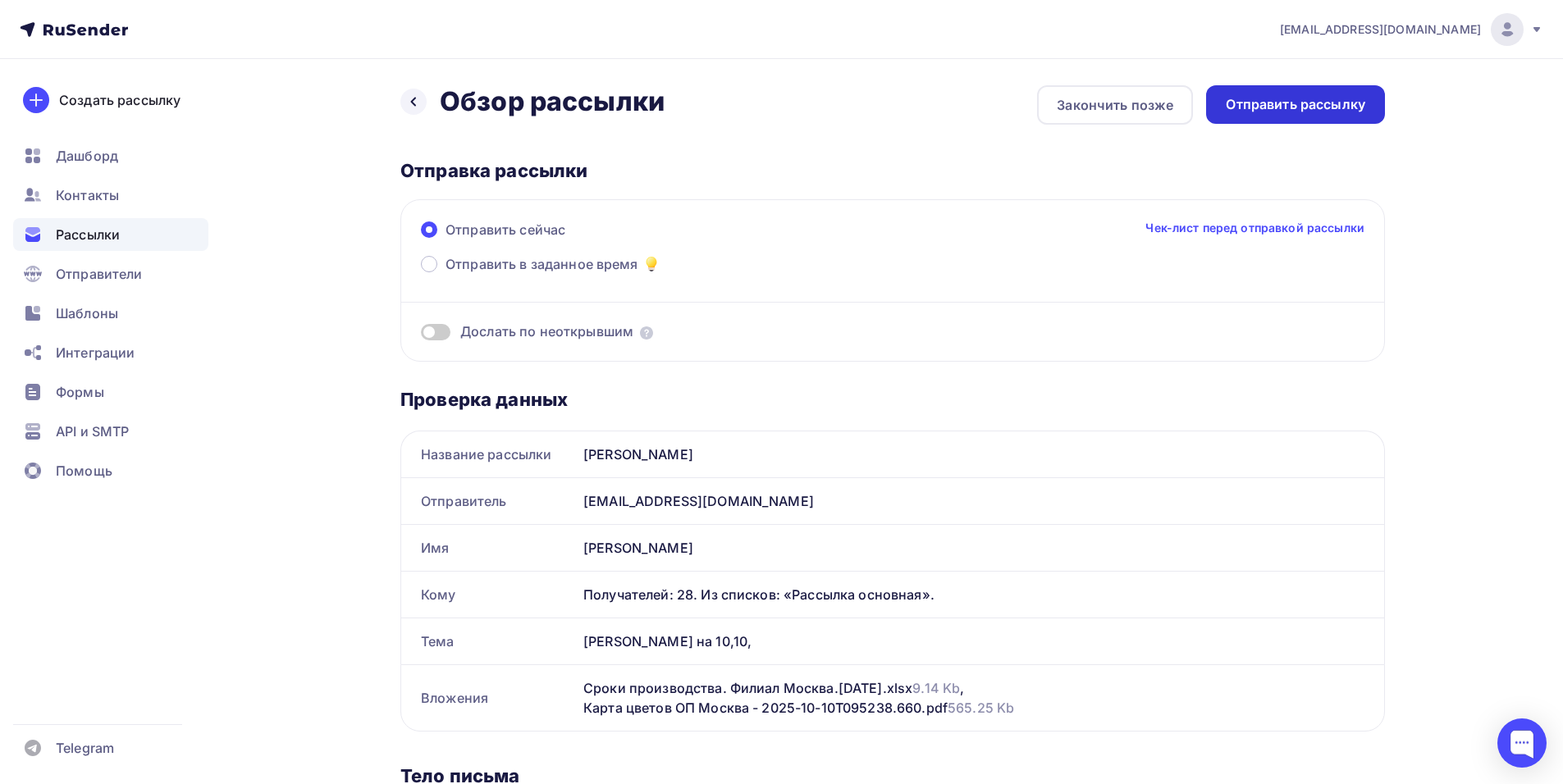
click at [1285, 110] on div "Отправить рассылку" at bounding box center [1295, 104] width 139 height 19
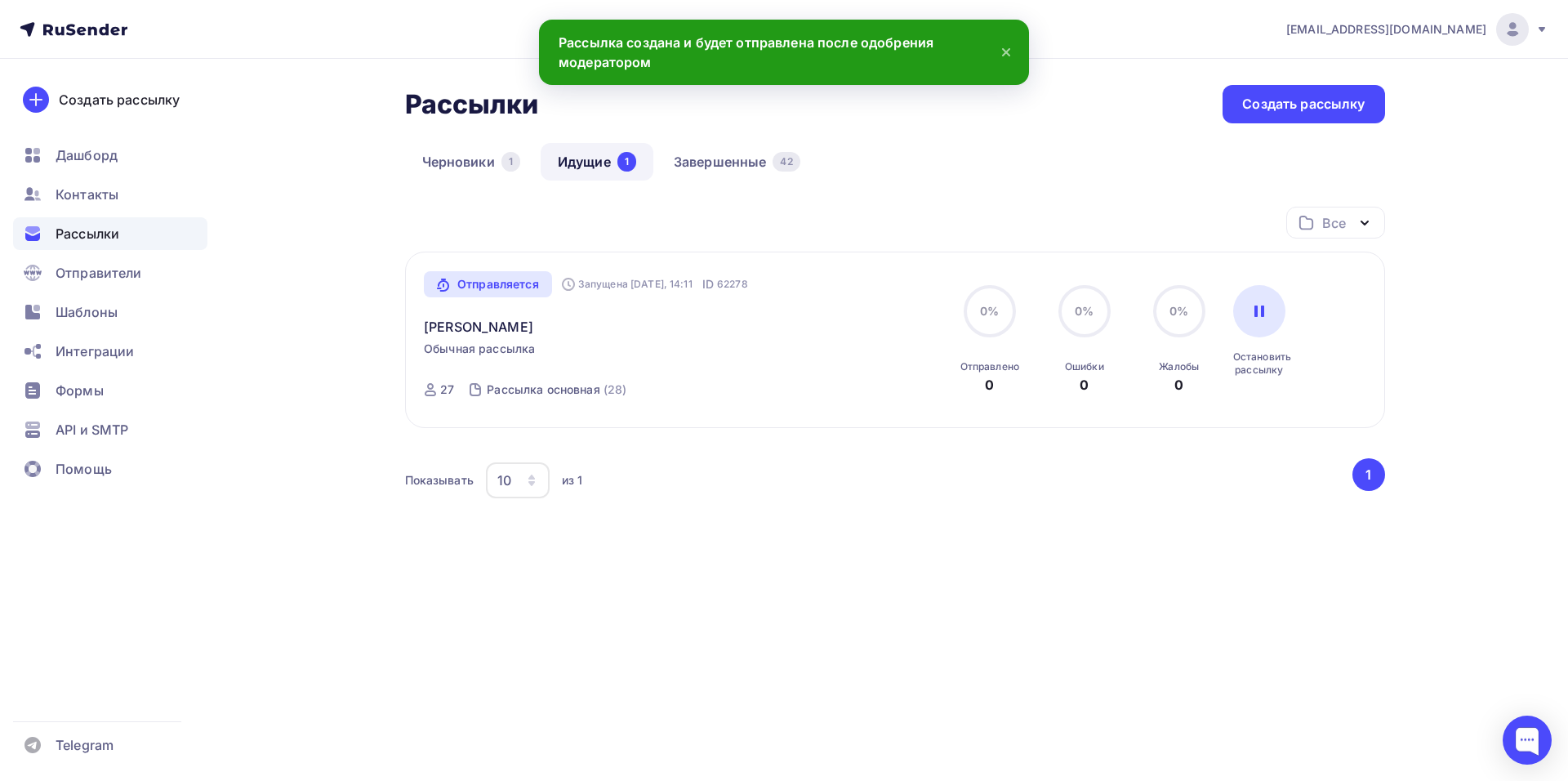
click at [1011, 52] on icon at bounding box center [1006, 52] width 20 height 20
